Goal: Navigation & Orientation: Find specific page/section

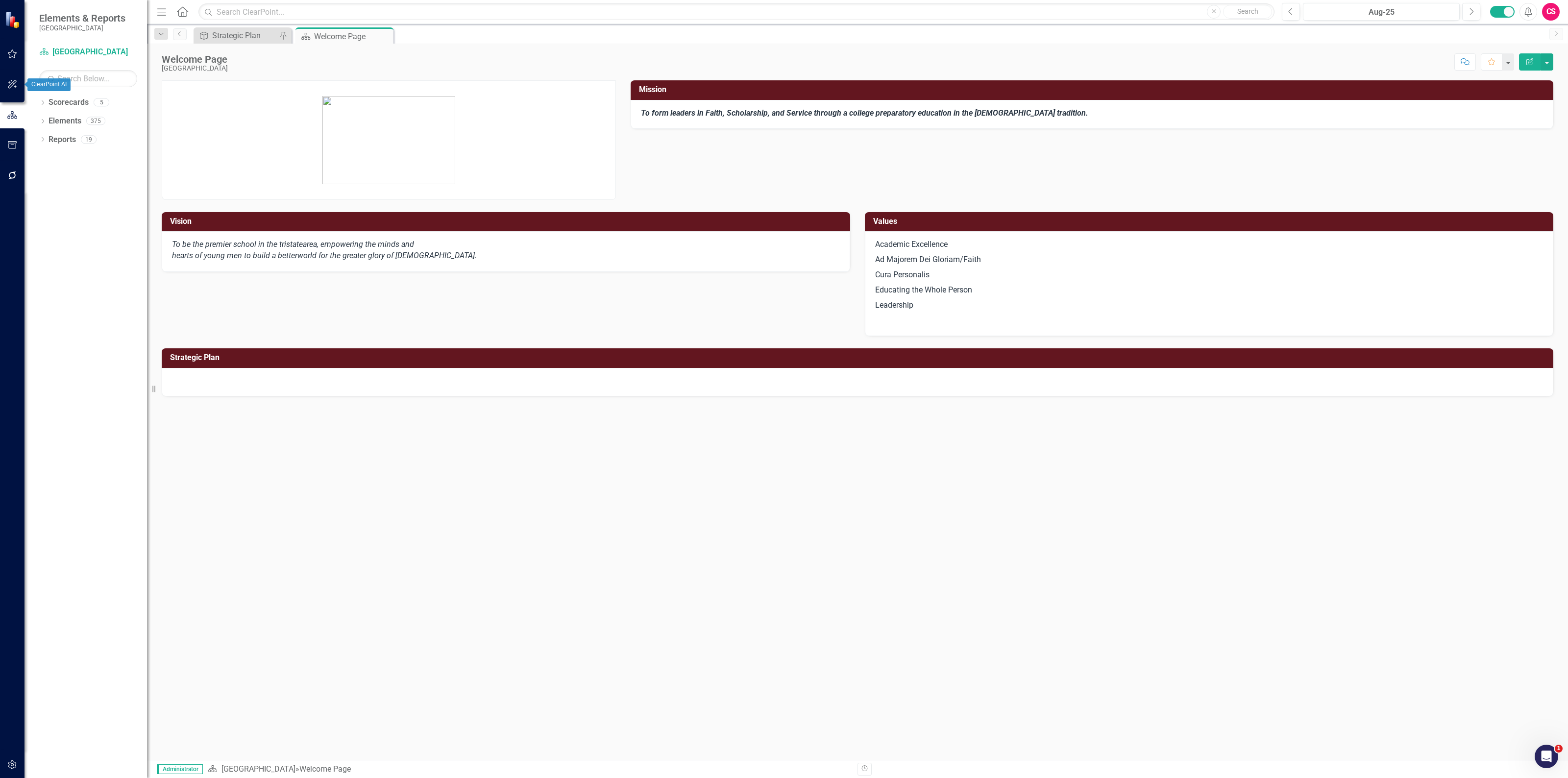
click at [11, 57] on icon "button" at bounding box center [13, 54] width 10 height 8
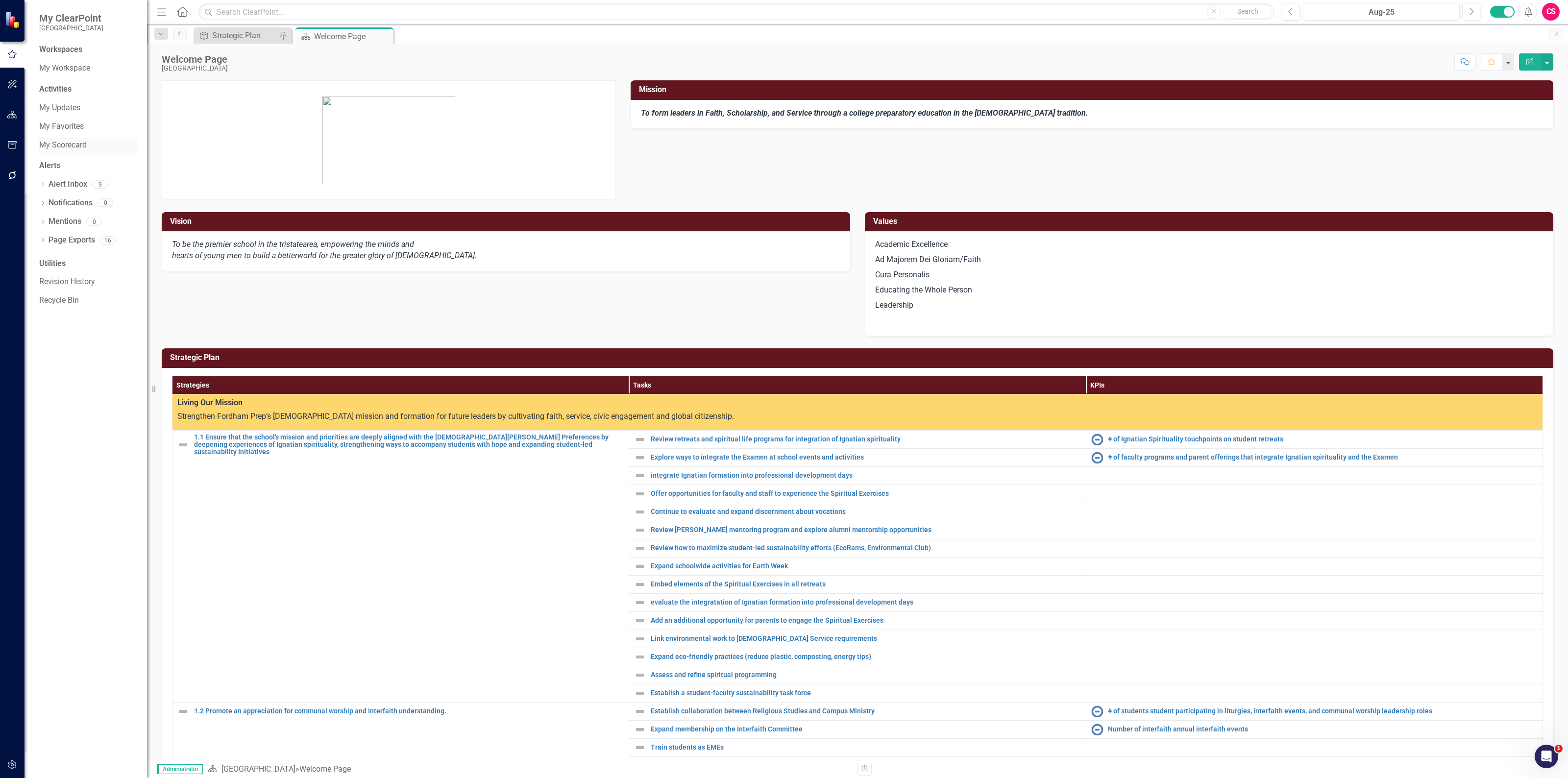
click at [64, 140] on link "My Scorecard" at bounding box center [88, 145] width 98 height 11
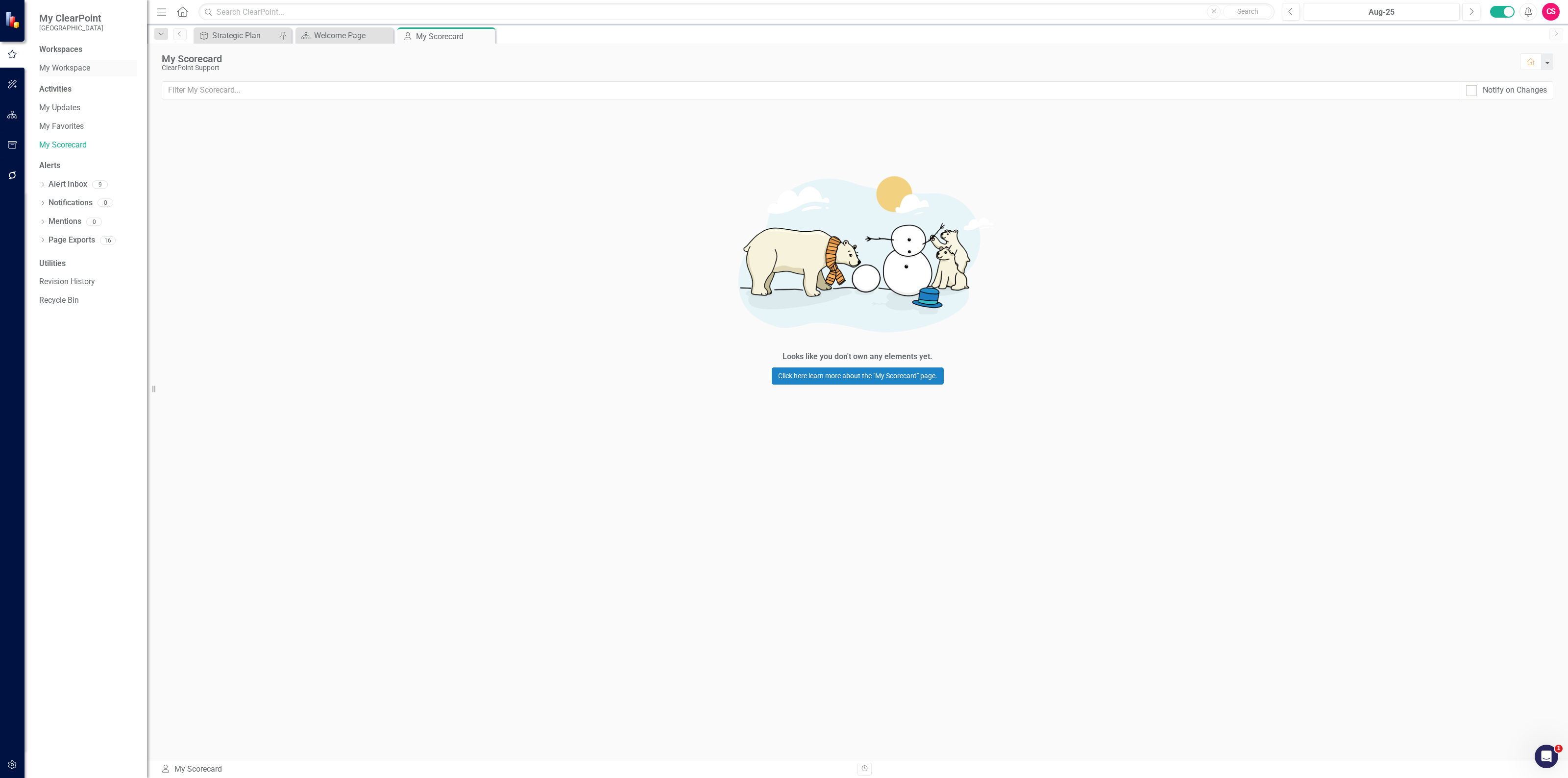
click at [66, 68] on link "My Workspace" at bounding box center [88, 68] width 98 height 11
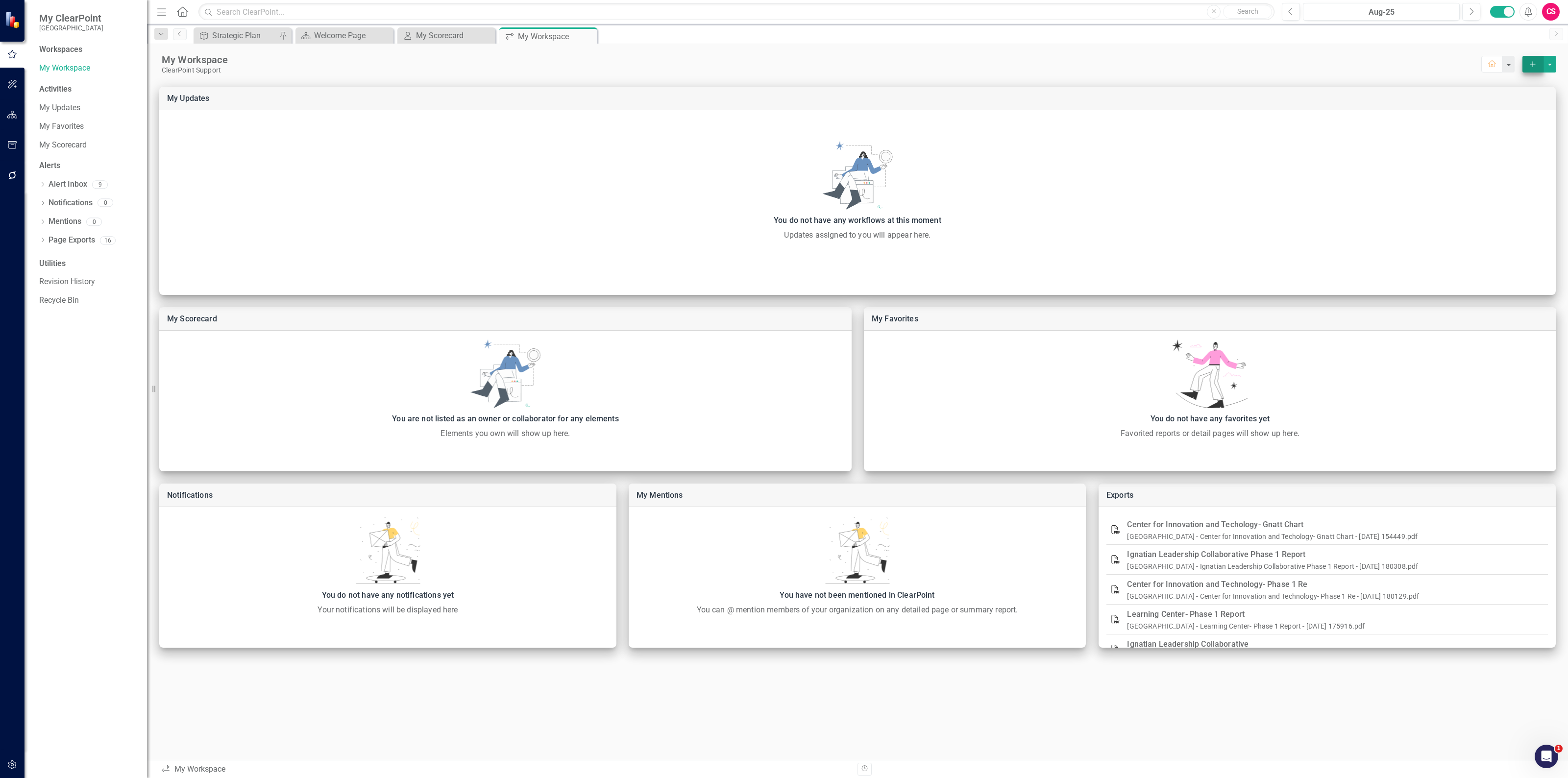
click at [1524, 67] on button "Add" at bounding box center [1533, 64] width 21 height 17
click at [60, 108] on link "My Updates" at bounding box center [88, 108] width 98 height 11
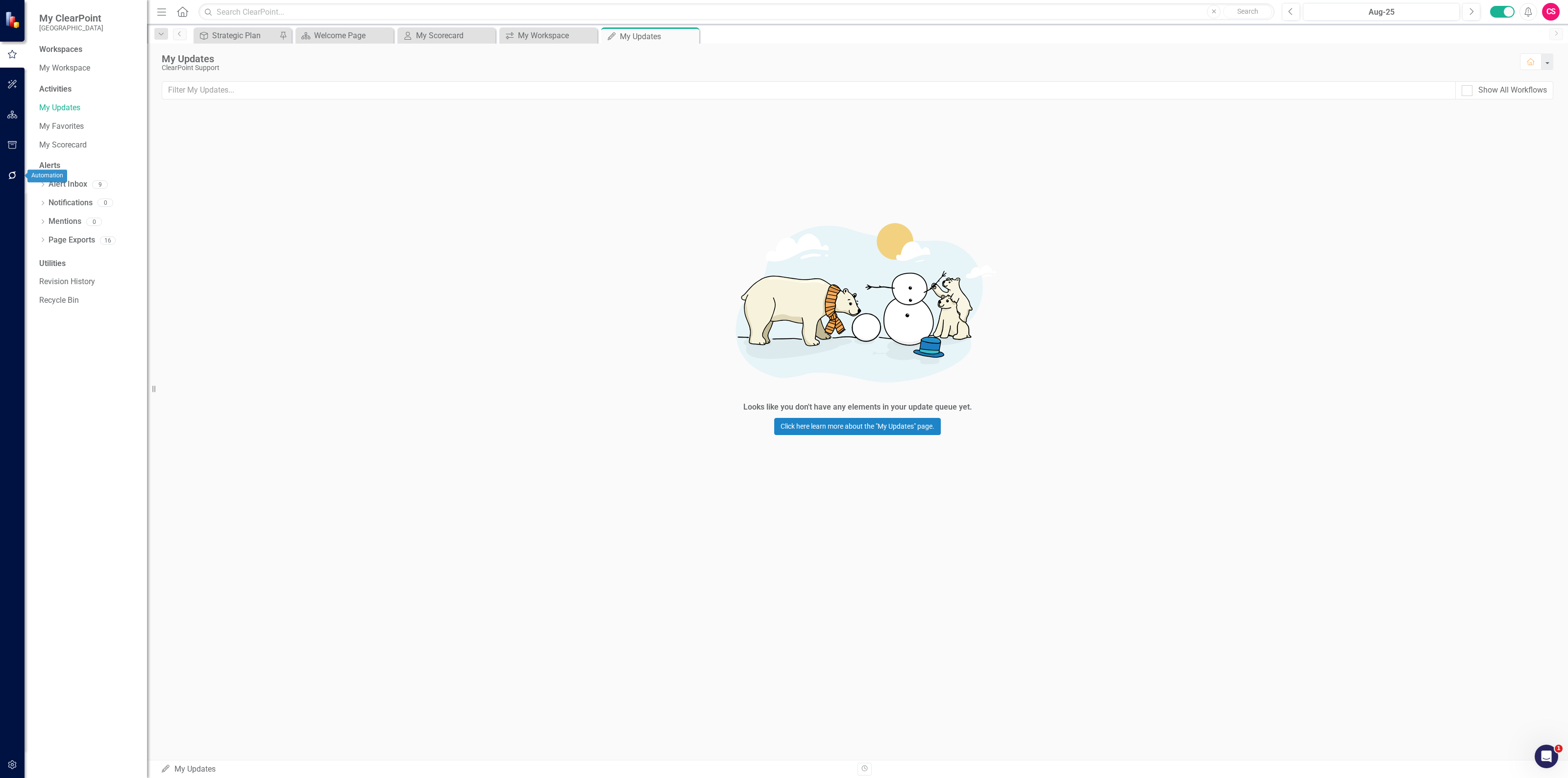
click at [18, 170] on button "button" at bounding box center [13, 176] width 22 height 21
click at [84, 71] on link "Reporting Workflows" at bounding box center [88, 70] width 98 height 11
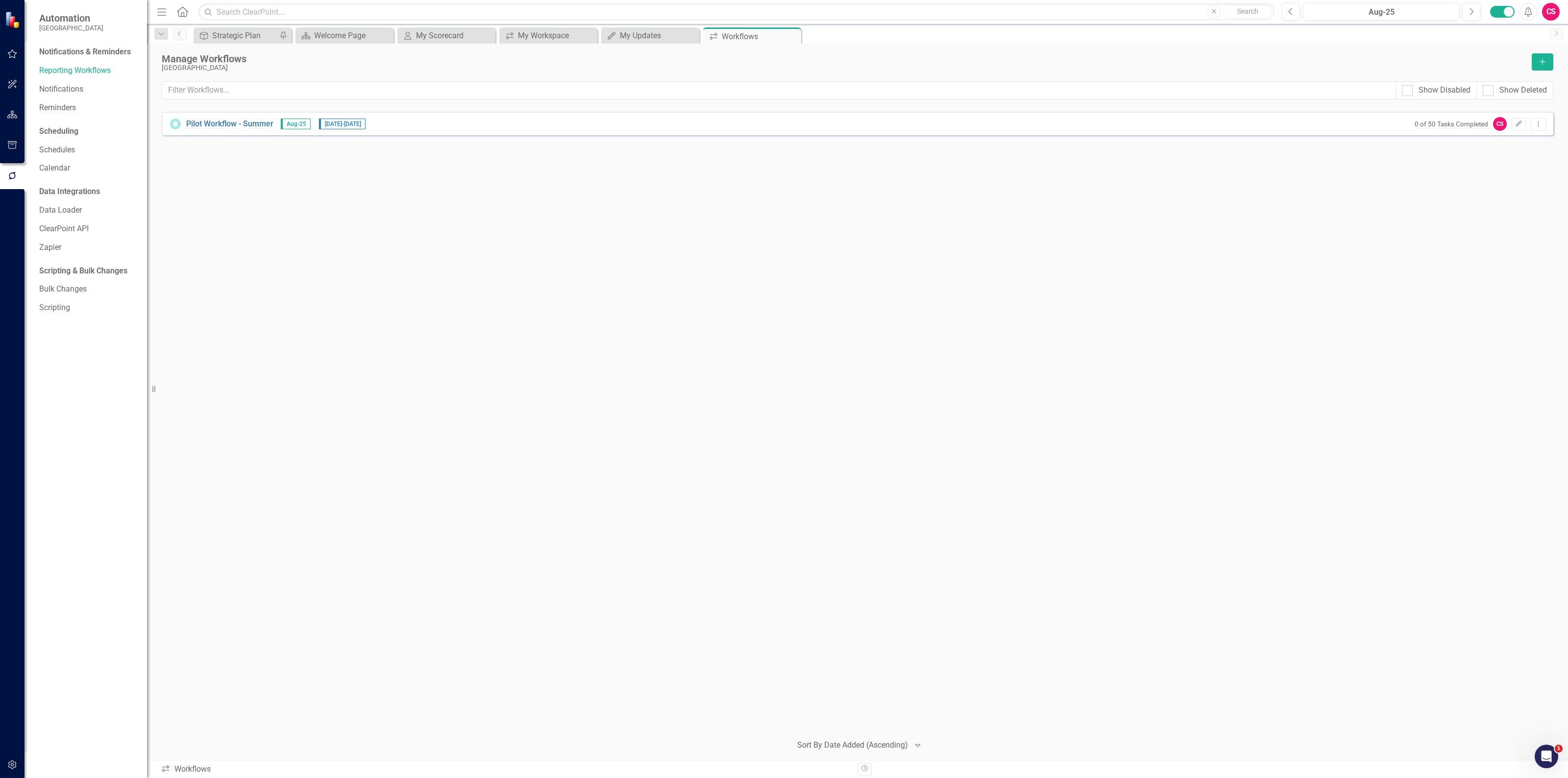
click at [14, 55] on icon "button" at bounding box center [13, 54] width 10 height 8
